Goal: Task Accomplishment & Management: Manage account settings

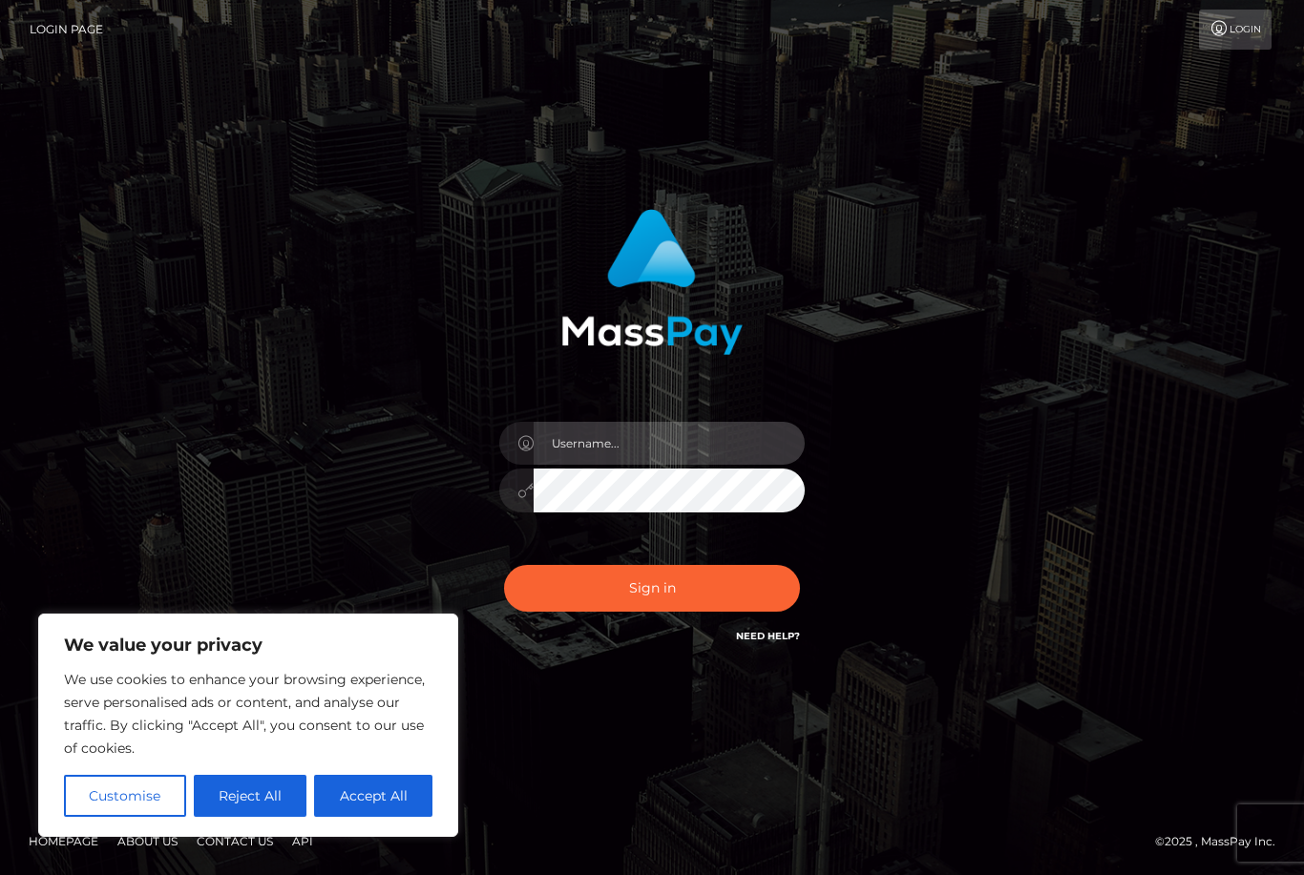
click at [705, 453] on input "text" at bounding box center [669, 443] width 271 height 43
type input "fotodesigne.s@web.de"
click at [400, 770] on div "We use cookies to enhance your browsing experience, serve personalised ads or c…" at bounding box center [248, 742] width 369 height 149
click at [420, 788] on button "Accept All" at bounding box center [373, 796] width 118 height 42
checkbox input "true"
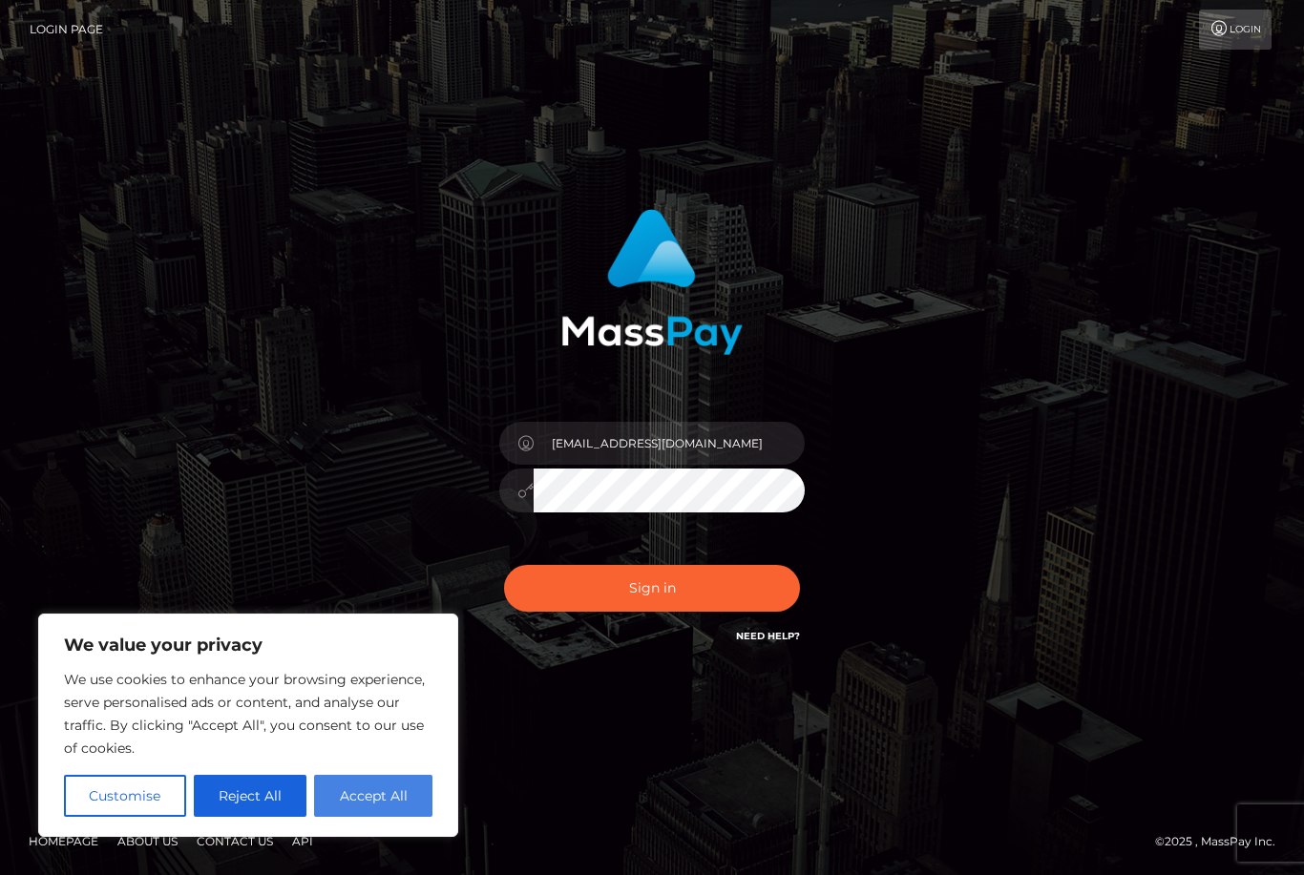
checkbox input "true"
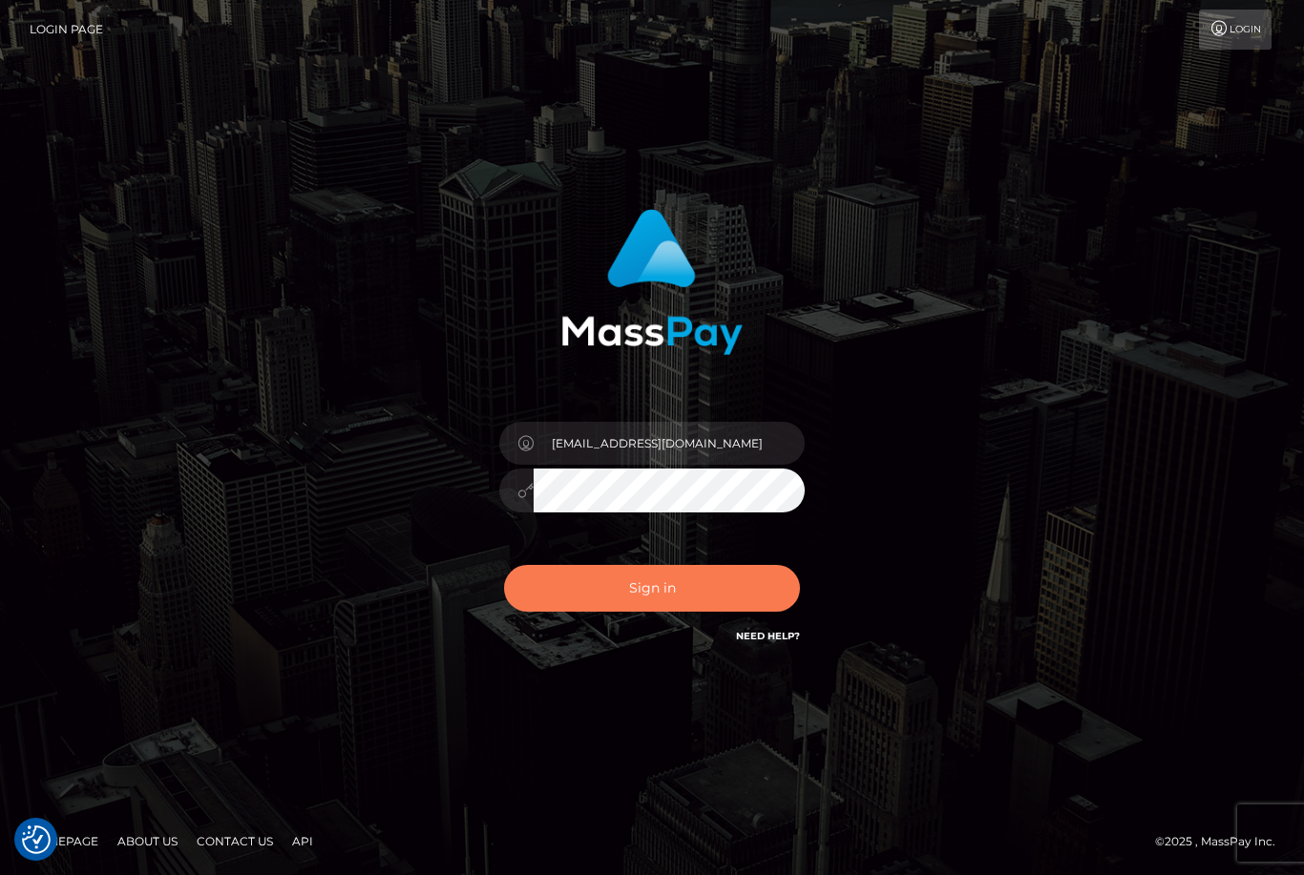
click at [623, 612] on button "Sign in" at bounding box center [652, 588] width 296 height 47
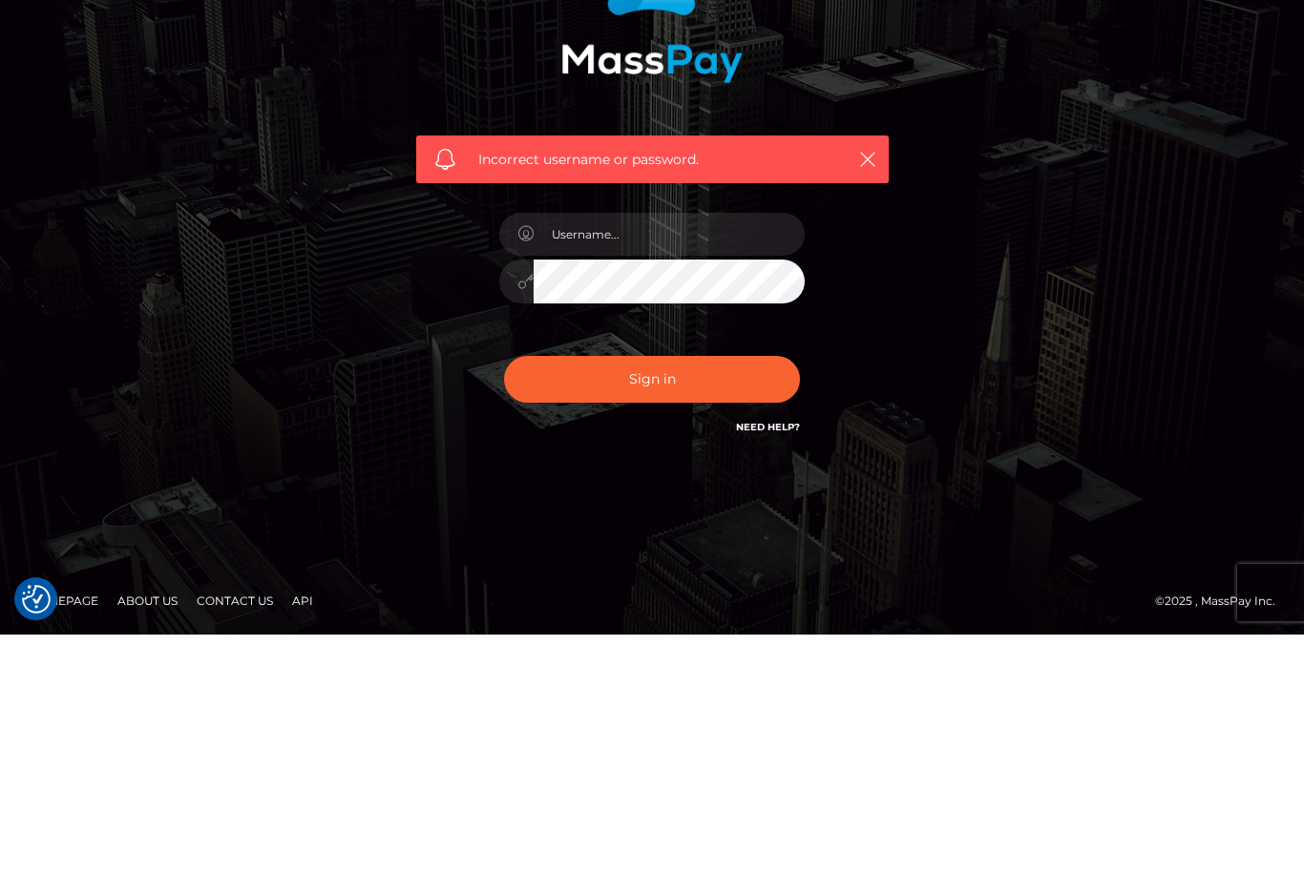
scroll to position [62, 0]
